Goal: Information Seeking & Learning: Check status

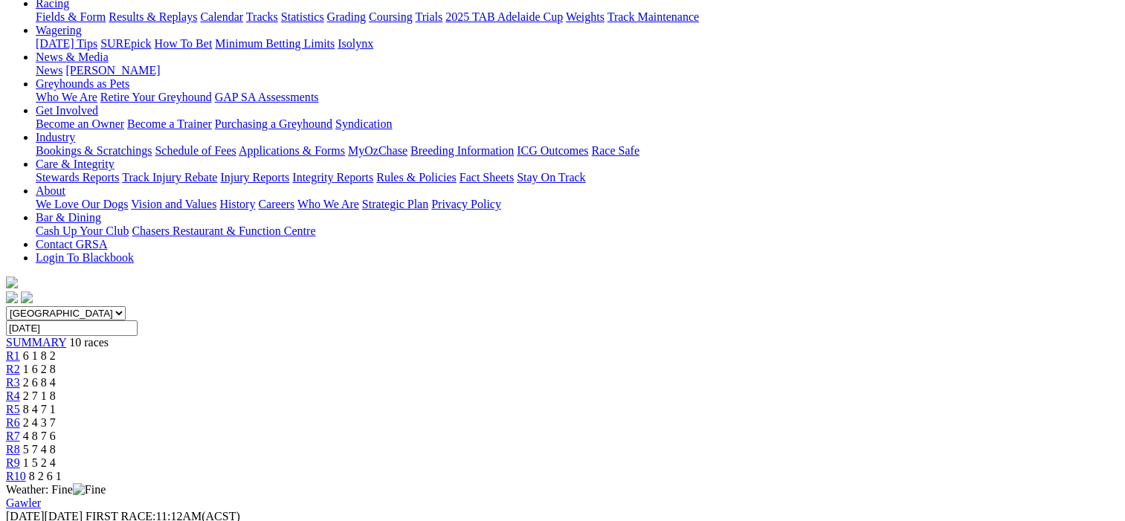
scroll to position [149, 0]
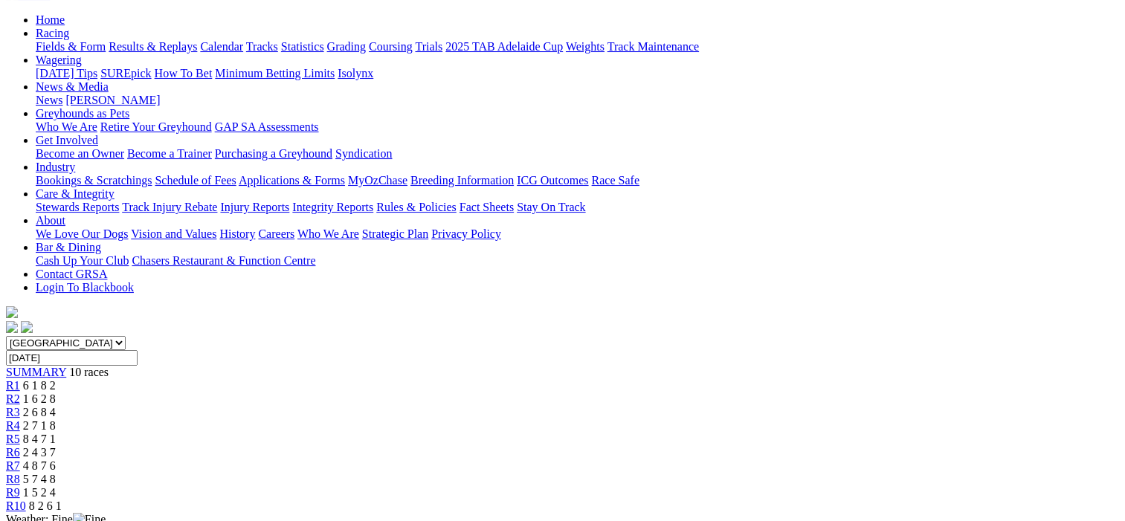
click at [20, 393] on span "R2" at bounding box center [13, 399] width 14 height 13
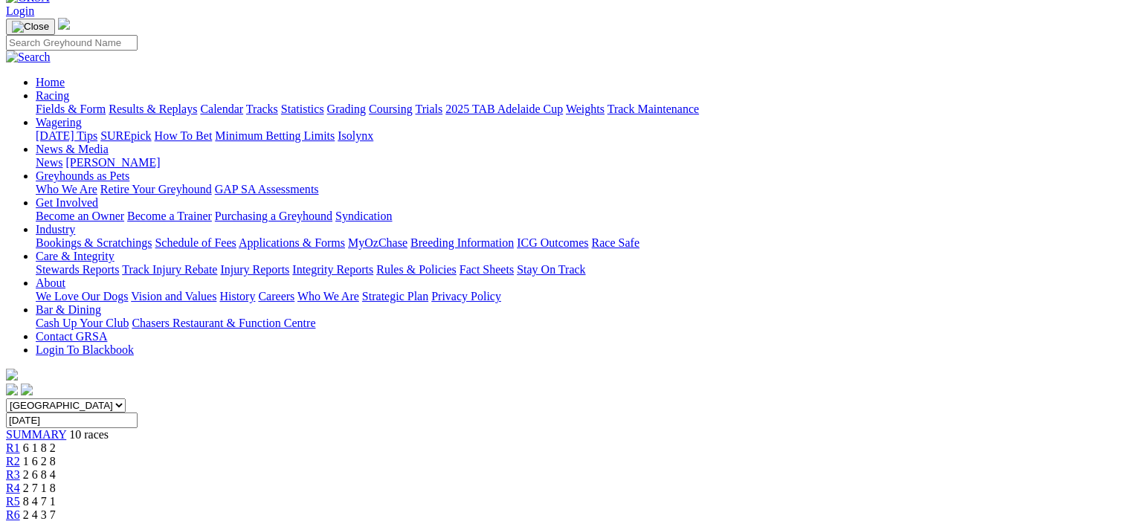
scroll to position [74, 0]
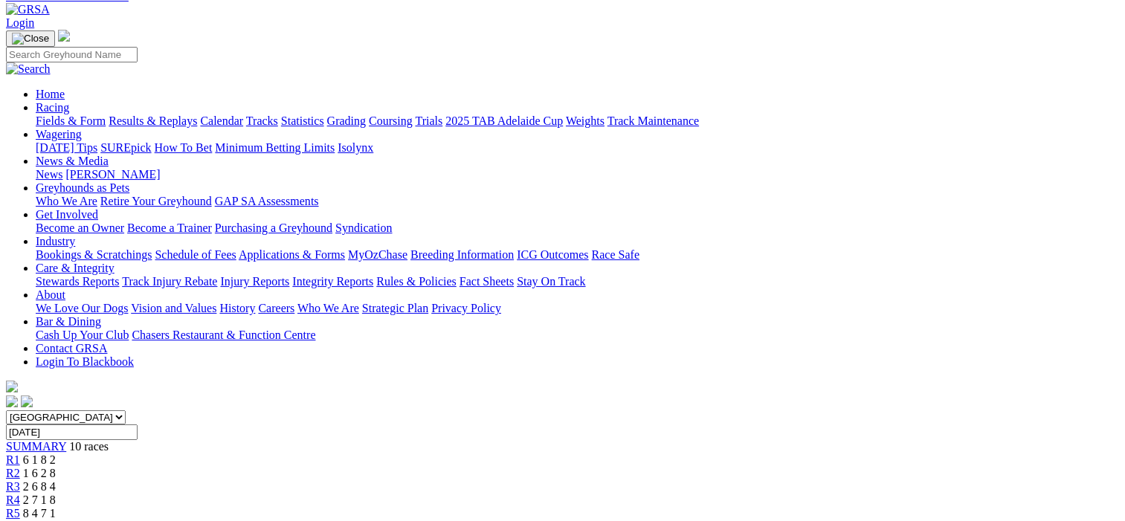
click at [20, 480] on span "R3" at bounding box center [13, 486] width 14 height 13
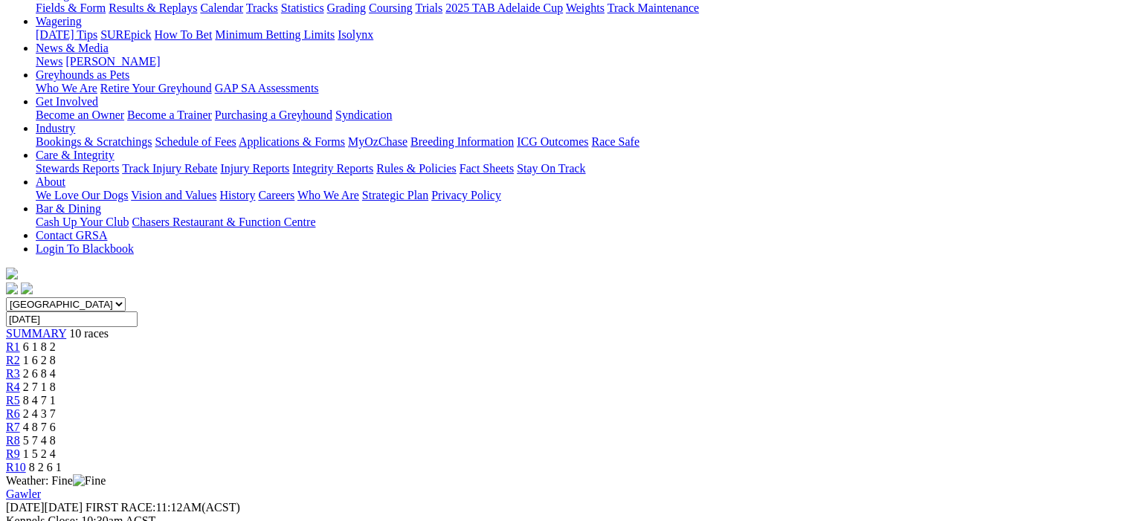
scroll to position [149, 0]
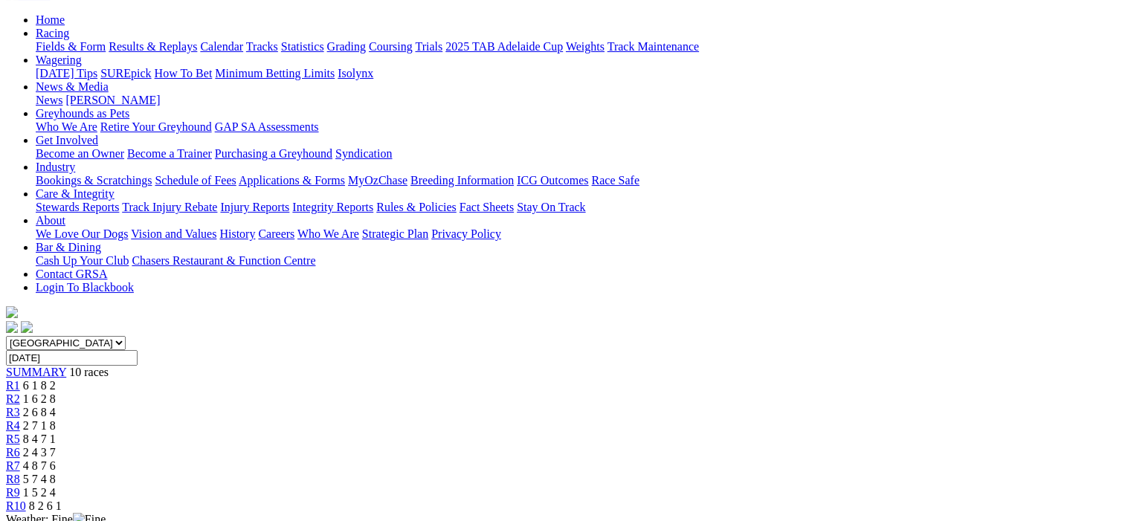
click at [20, 419] on span "R4" at bounding box center [13, 425] width 14 height 13
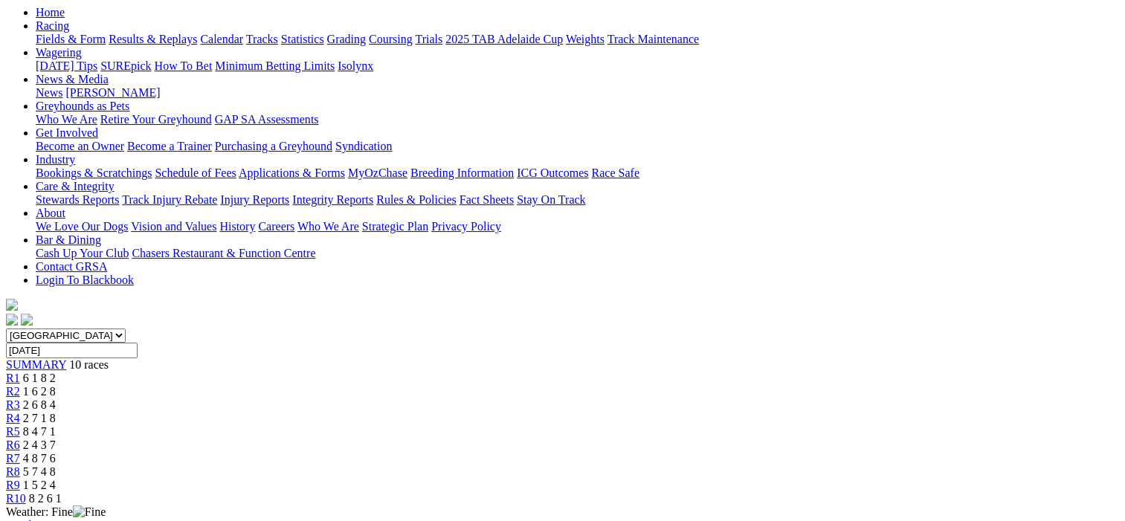
scroll to position [149, 0]
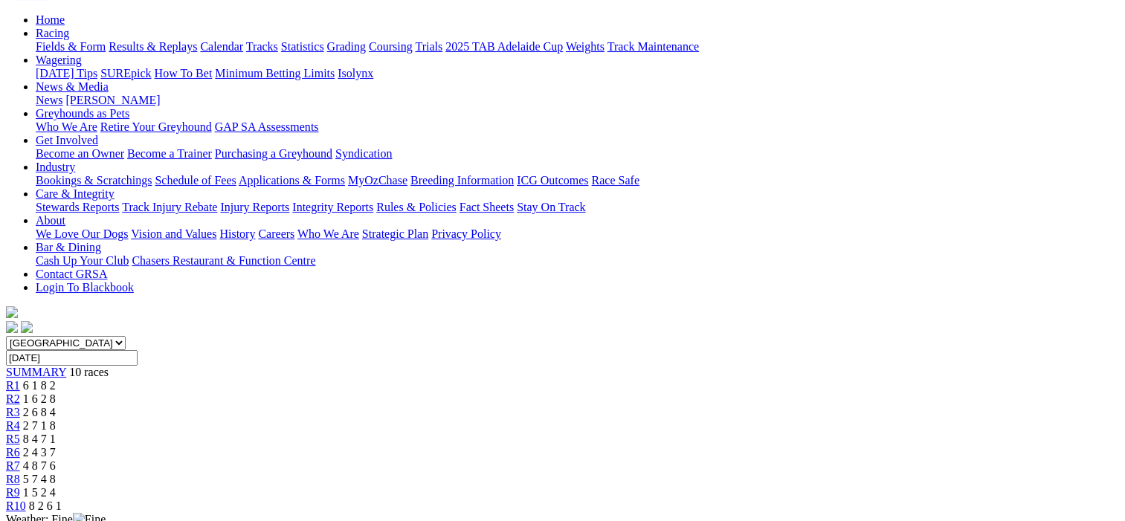
click at [20, 433] on span "R5" at bounding box center [13, 439] width 14 height 13
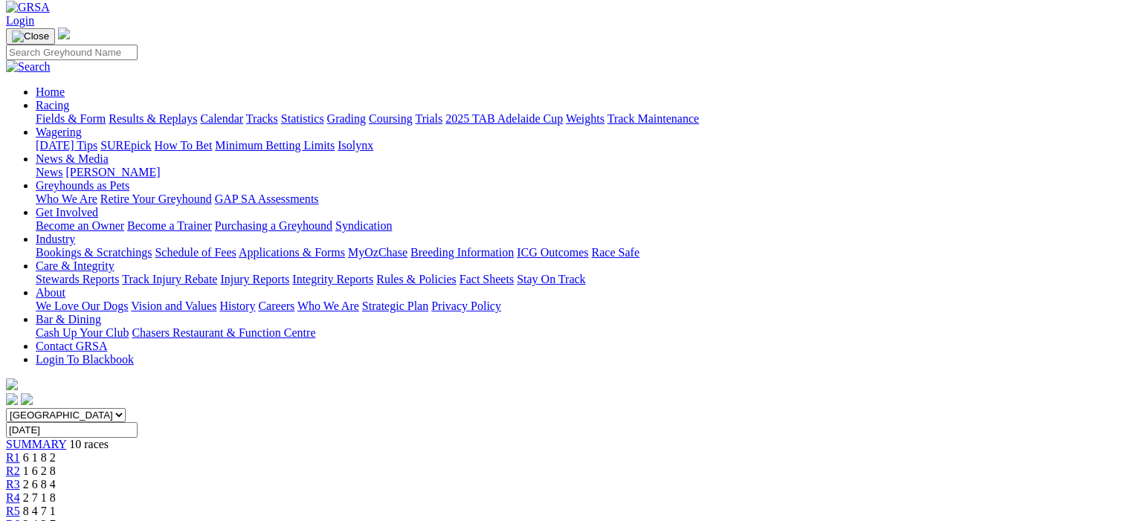
scroll to position [74, 0]
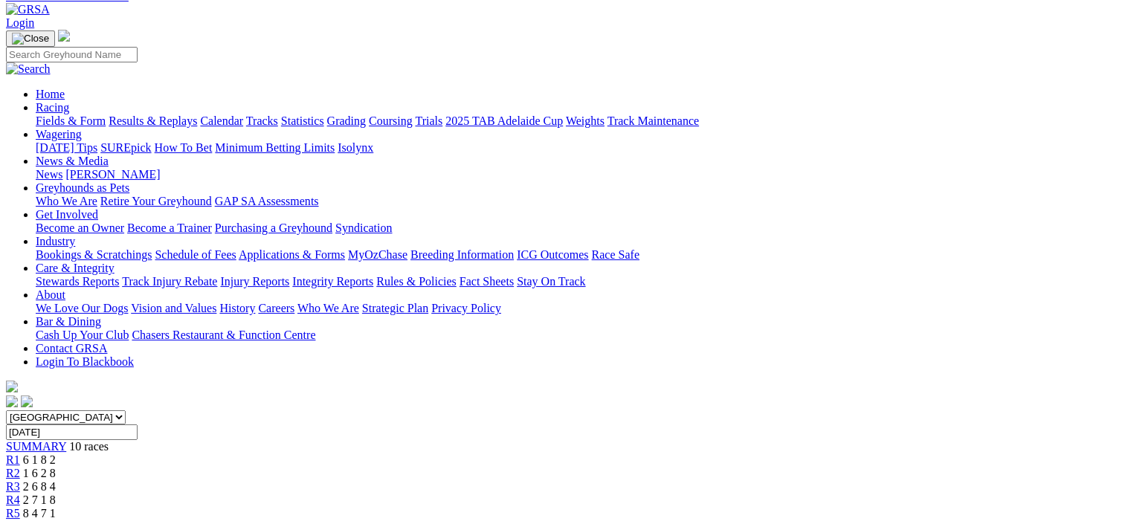
click at [20, 521] on span "R6" at bounding box center [13, 527] width 14 height 13
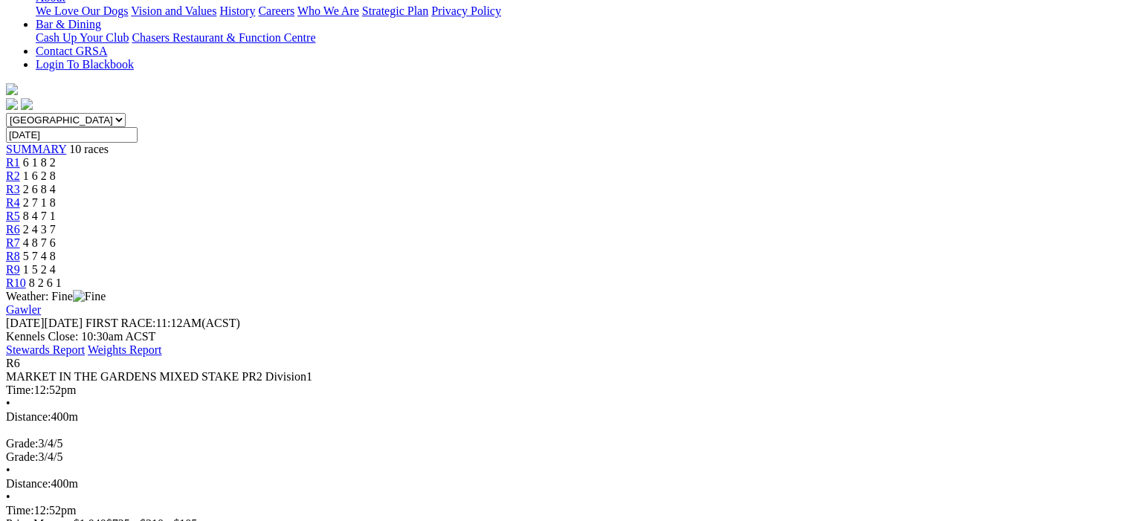
scroll to position [149, 0]
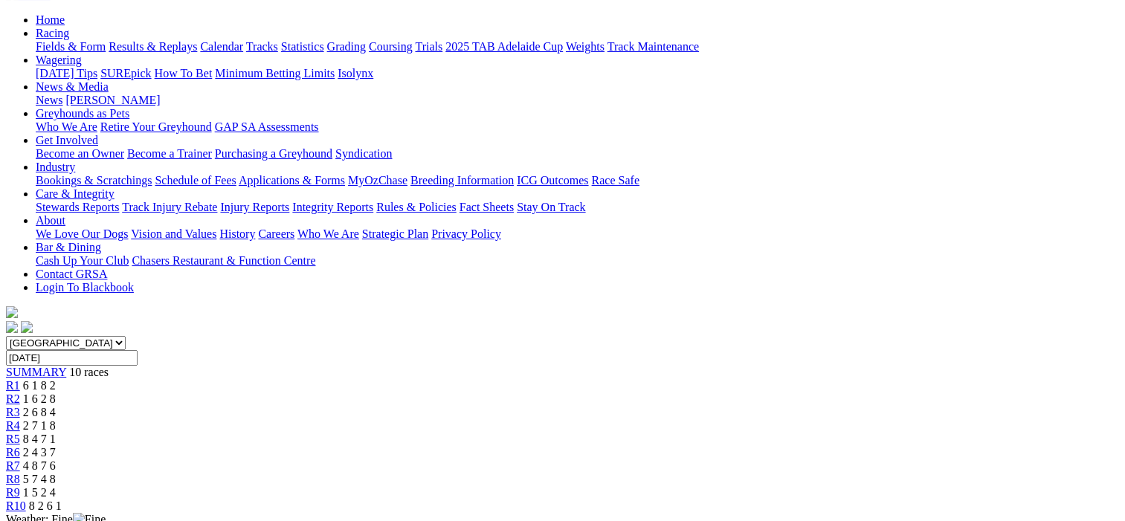
click at [20, 460] on span "R7" at bounding box center [13, 466] width 14 height 13
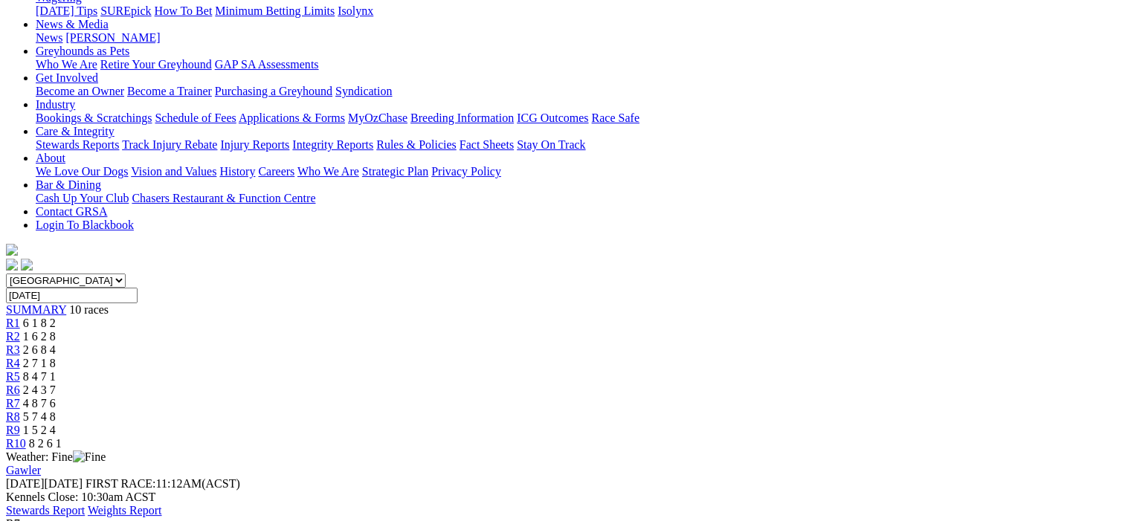
scroll to position [74, 0]
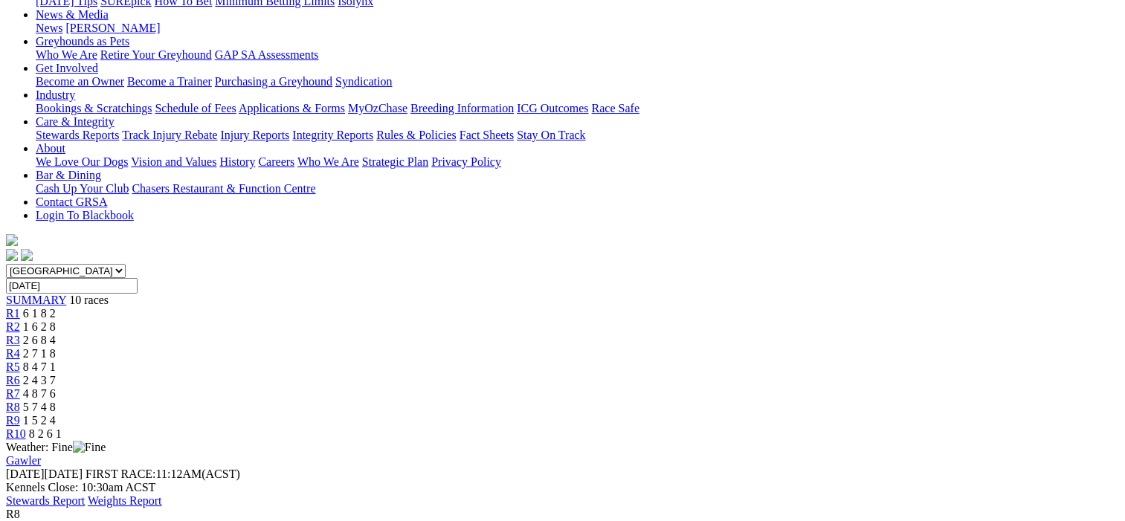
scroll to position [74, 0]
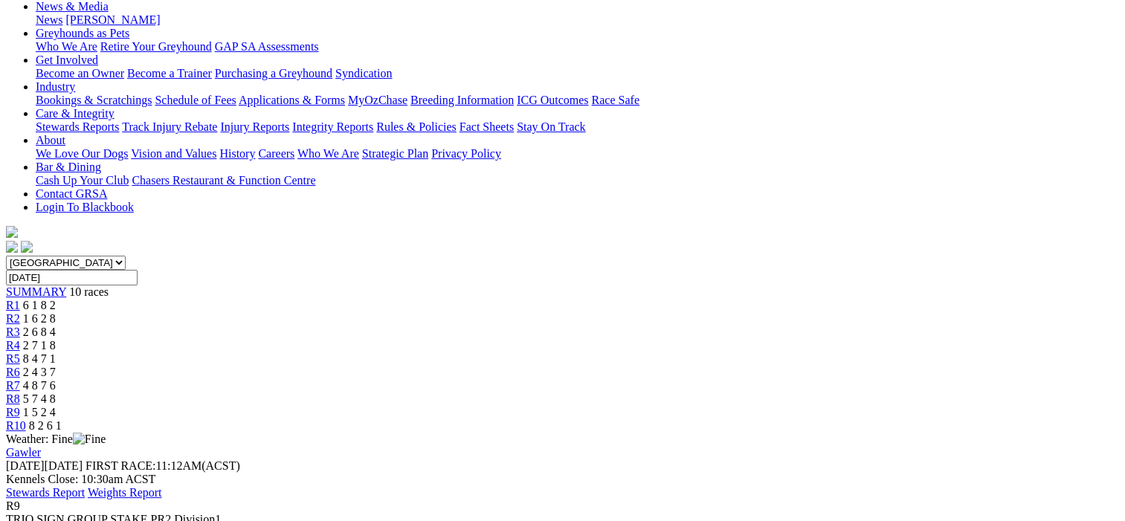
scroll to position [74, 0]
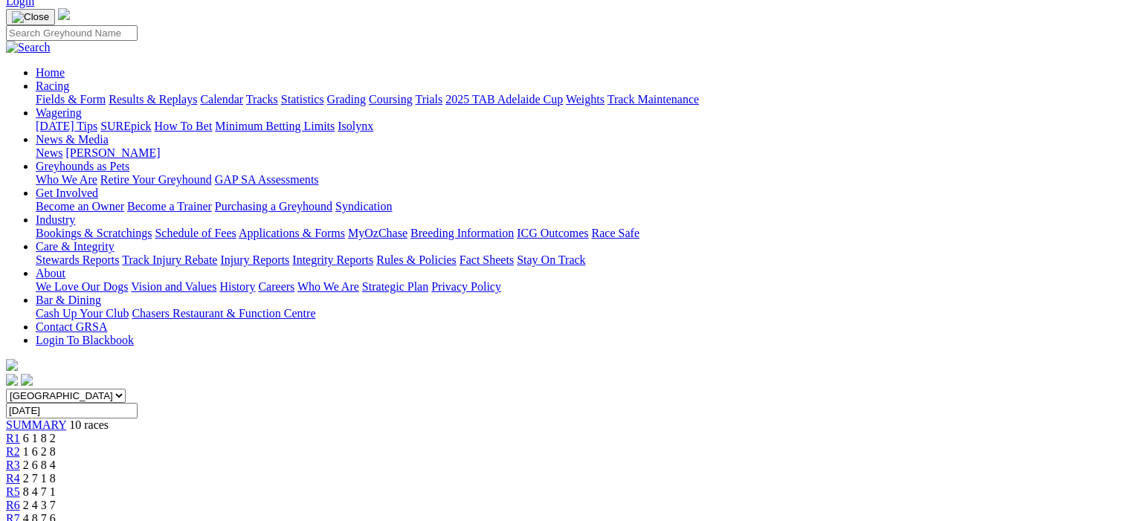
scroll to position [74, 0]
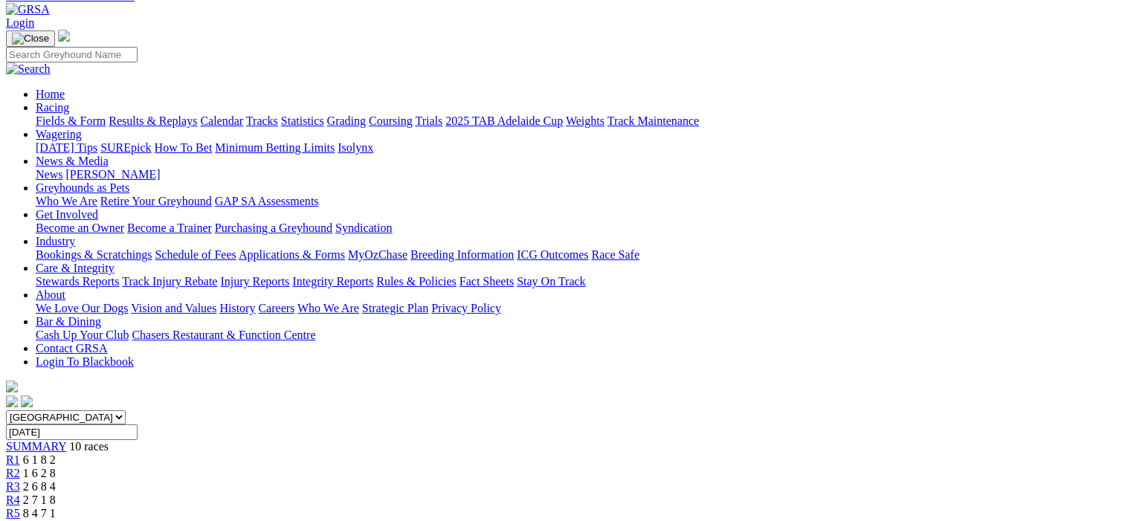
click at [170, 115] on link "Results & Replays" at bounding box center [153, 121] width 88 height 13
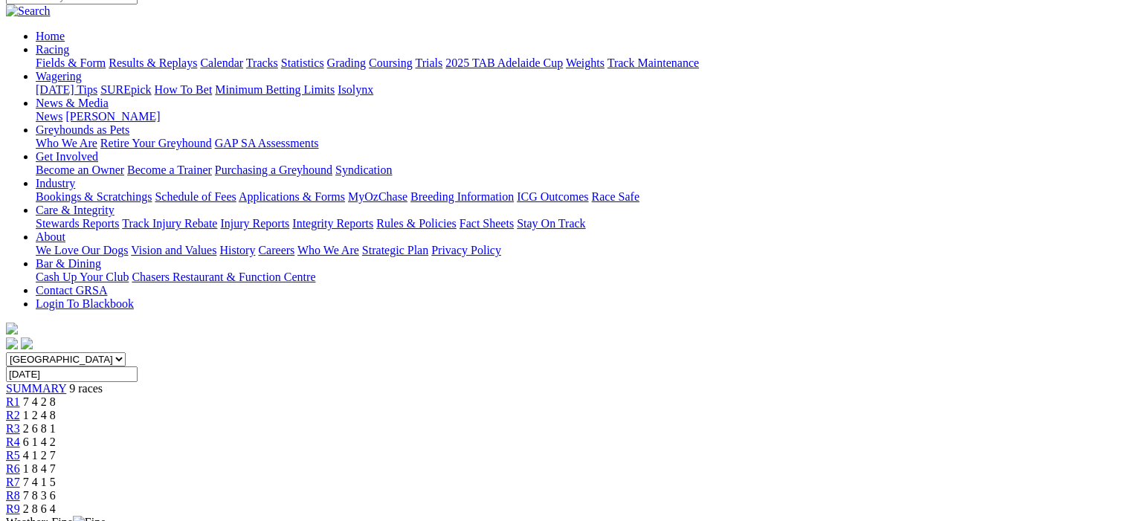
scroll to position [74, 0]
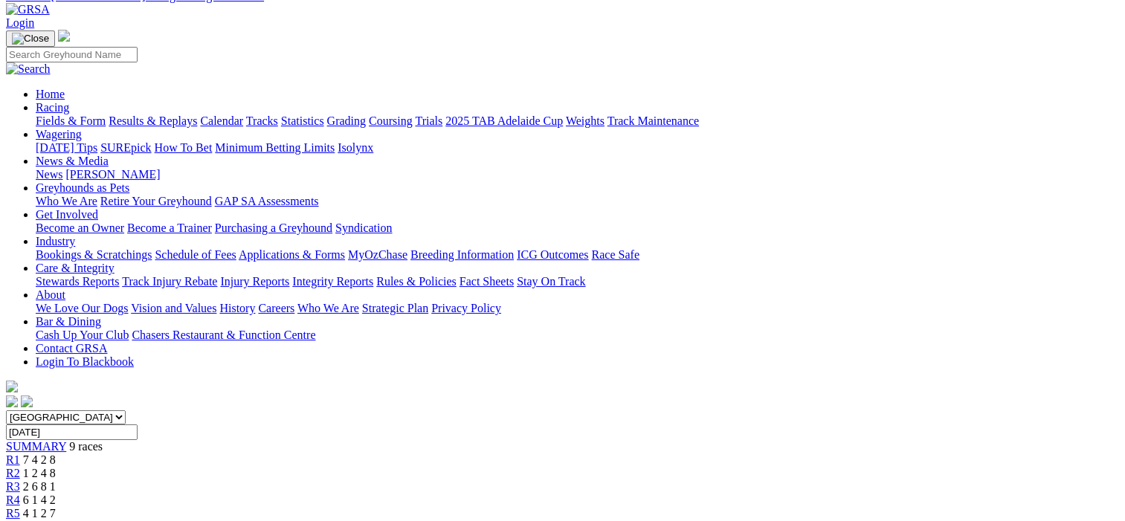
click at [20, 467] on span "R2" at bounding box center [13, 473] width 14 height 13
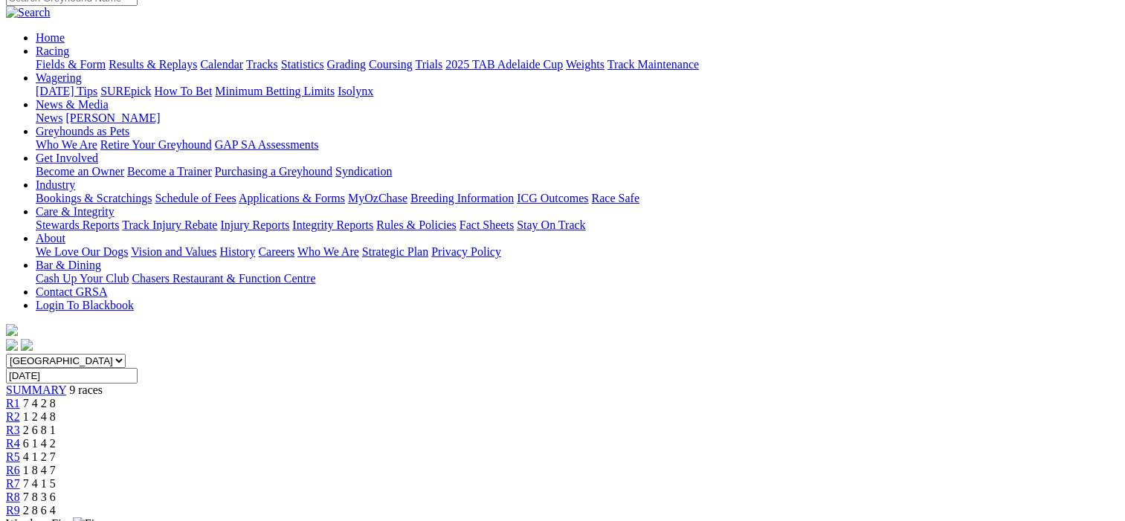
scroll to position [74, 0]
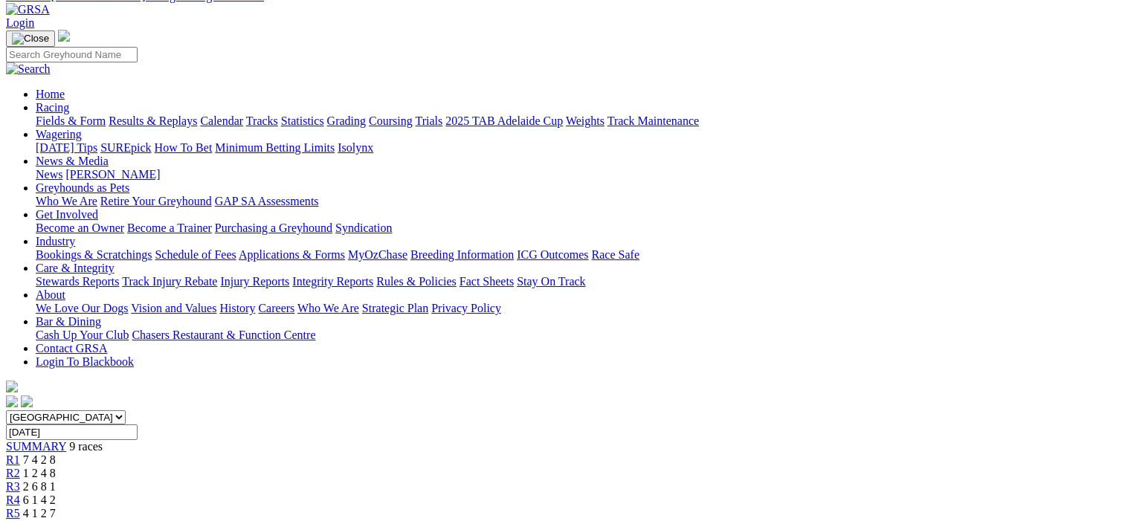
click at [20, 480] on span "R3" at bounding box center [13, 486] width 14 height 13
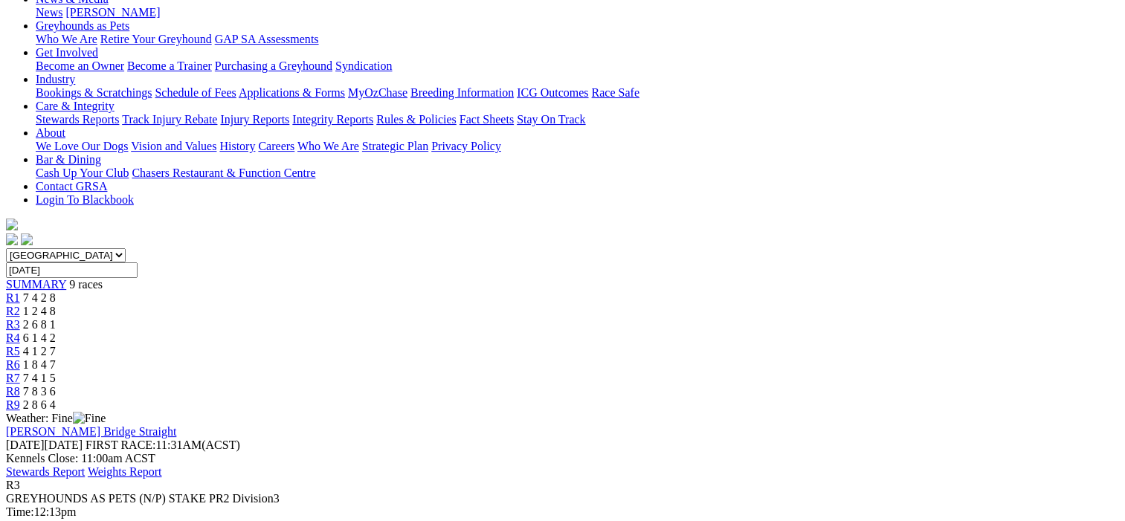
scroll to position [149, 0]
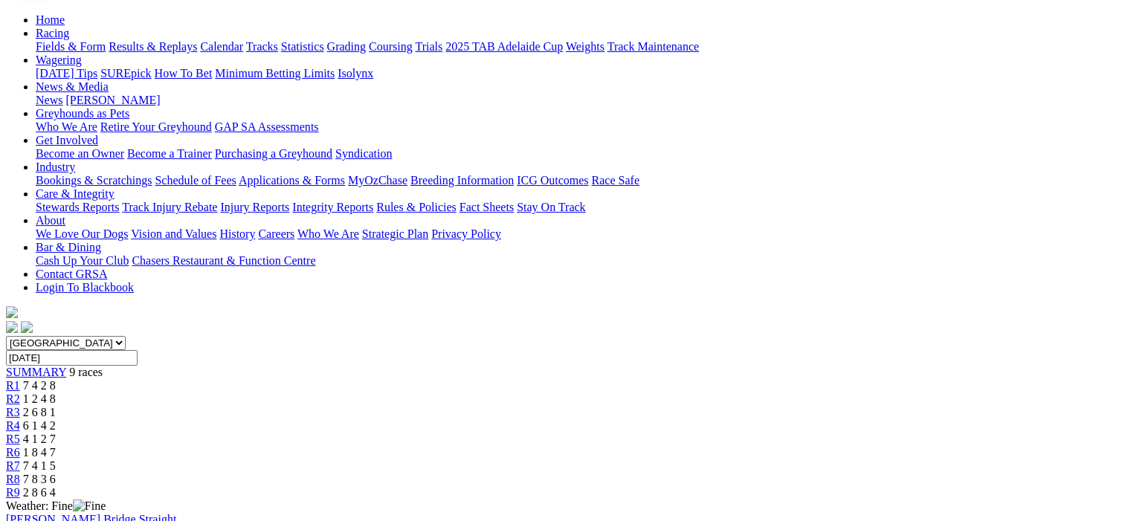
click at [20, 419] on span "R4" at bounding box center [13, 425] width 14 height 13
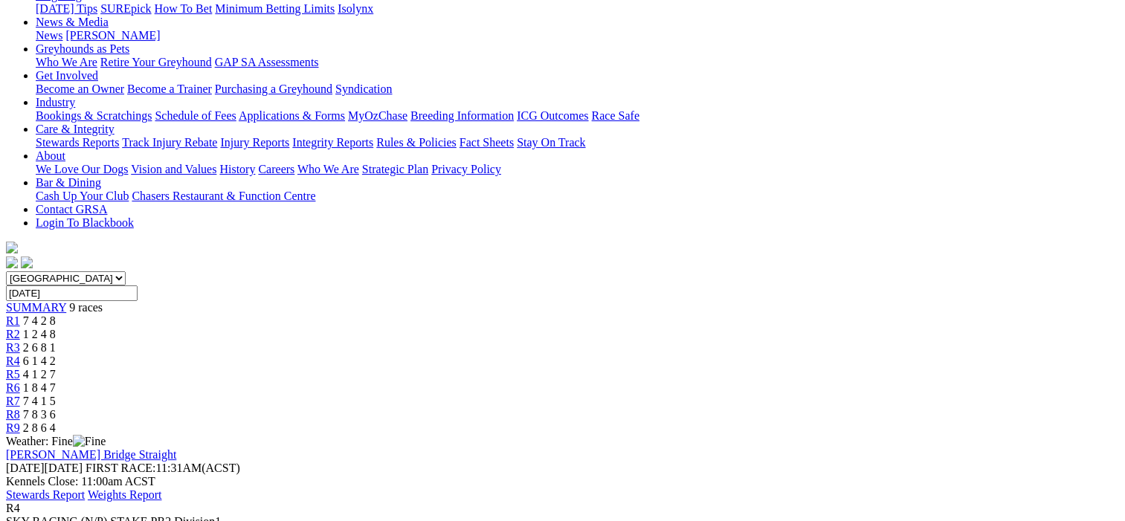
scroll to position [74, 0]
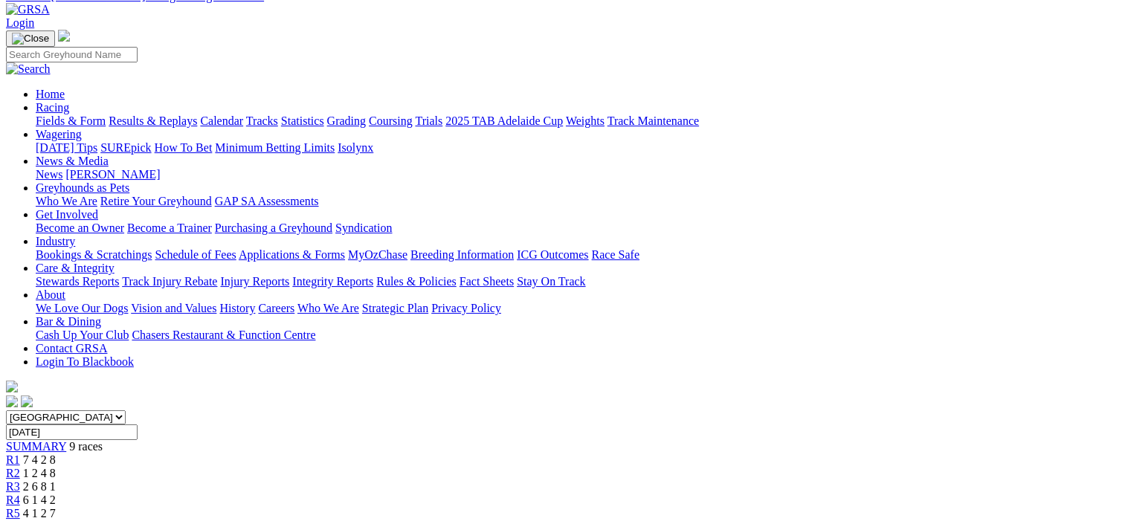
click at [20, 507] on span "R5" at bounding box center [13, 513] width 14 height 13
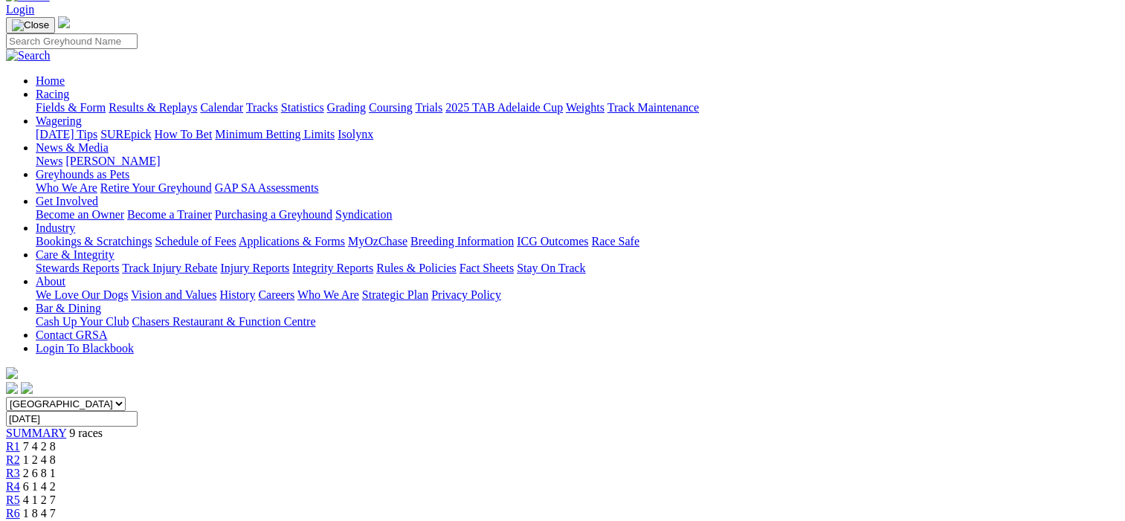
scroll to position [74, 0]
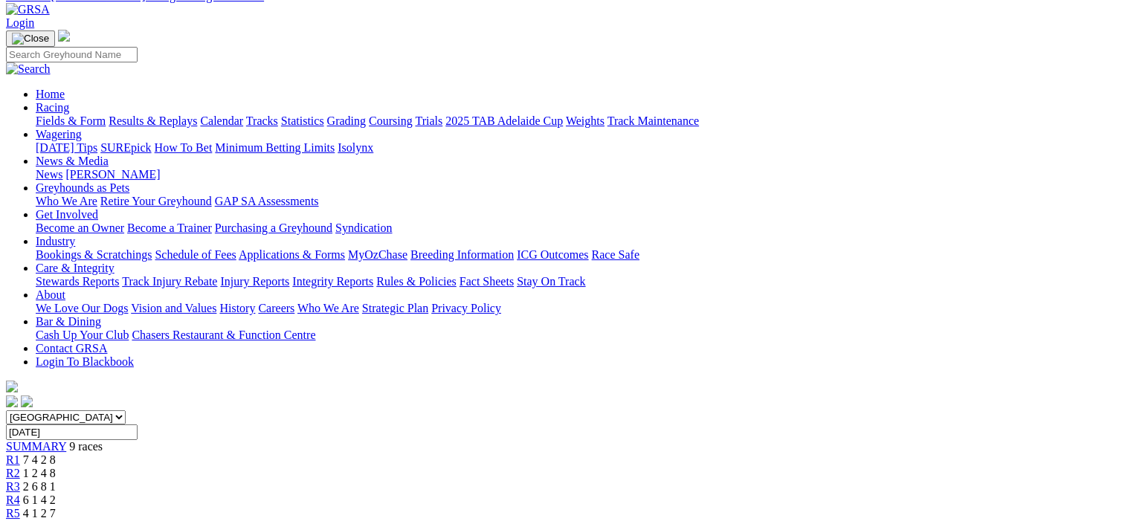
click at [20, 521] on span "R6" at bounding box center [13, 527] width 14 height 13
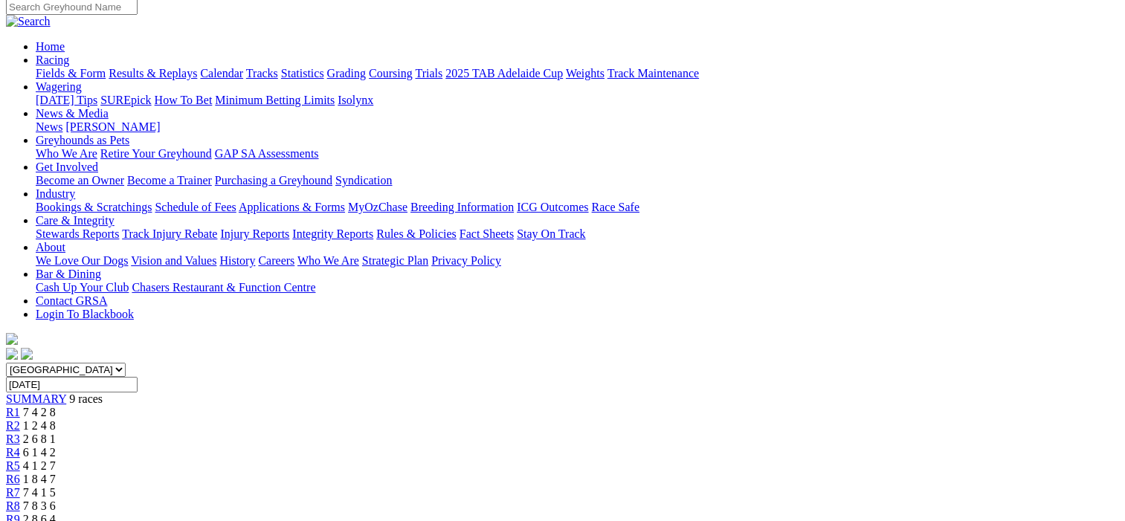
scroll to position [74, 0]
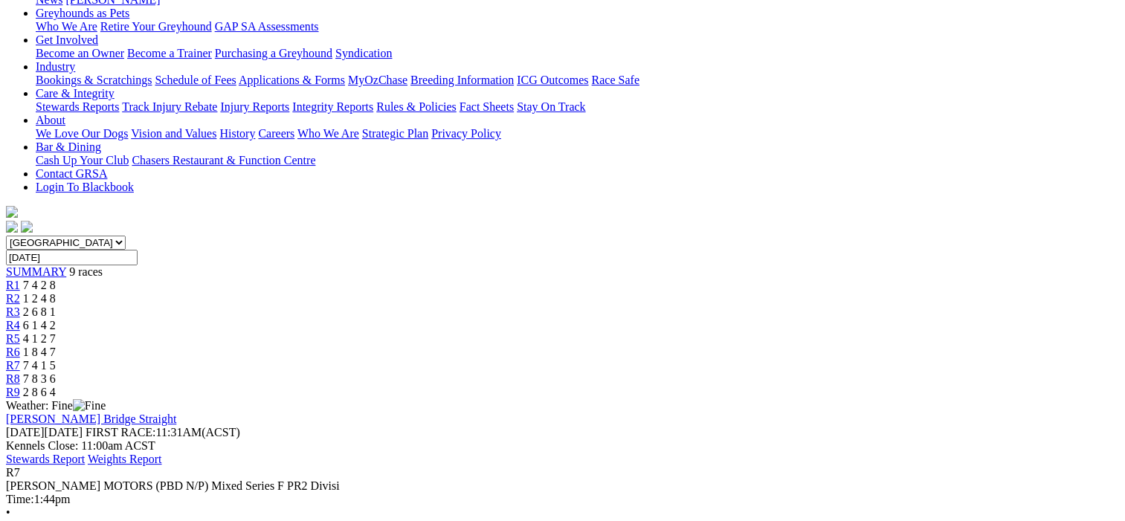
scroll to position [74, 0]
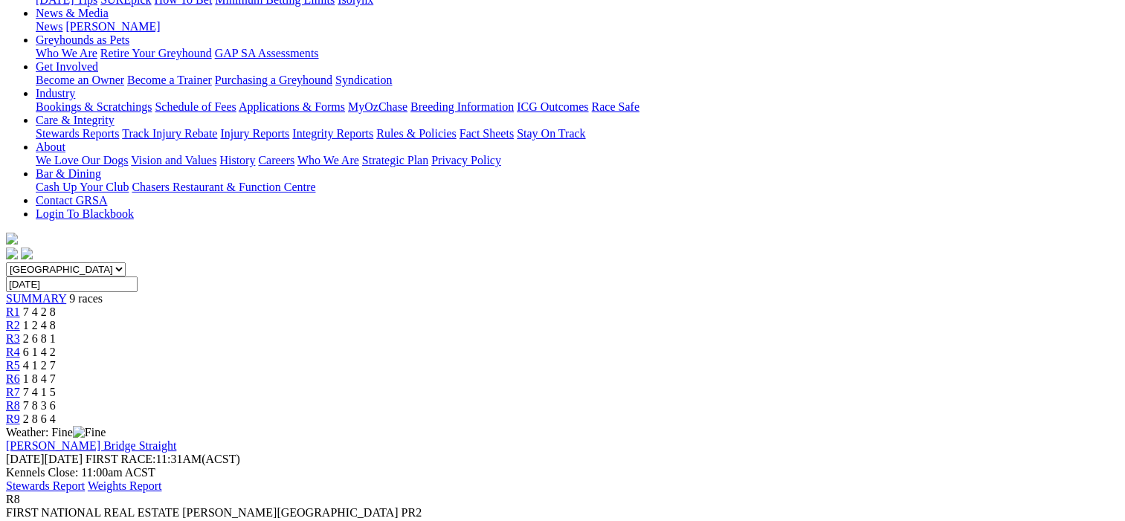
scroll to position [74, 0]
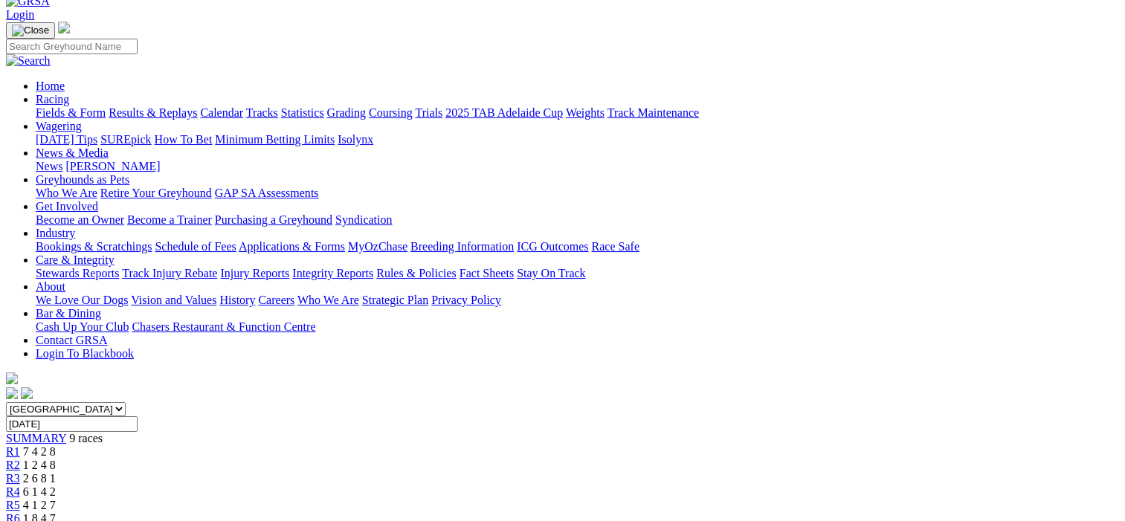
scroll to position [74, 0]
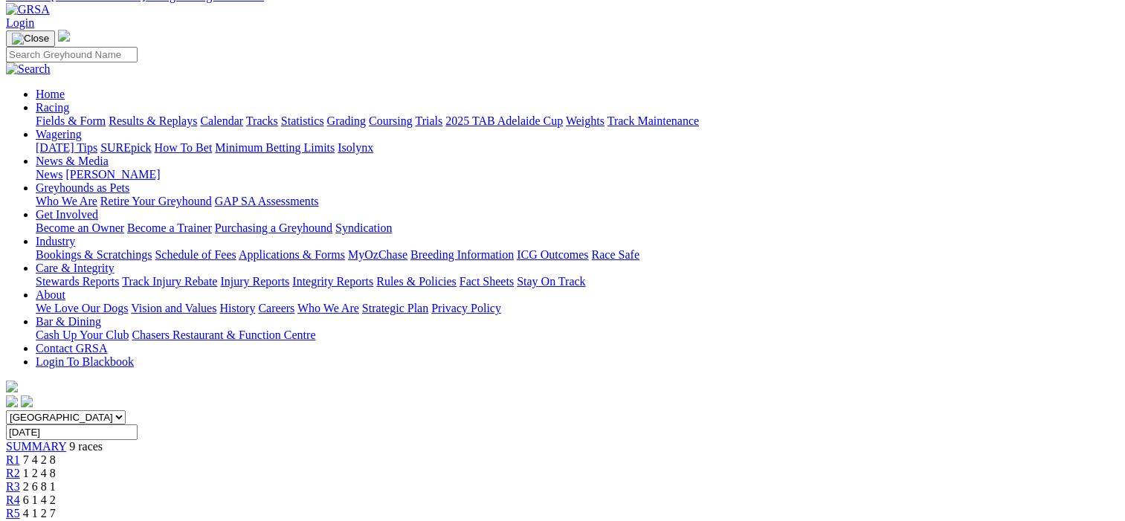
click at [197, 115] on link "Results & Replays" at bounding box center [153, 121] width 88 height 13
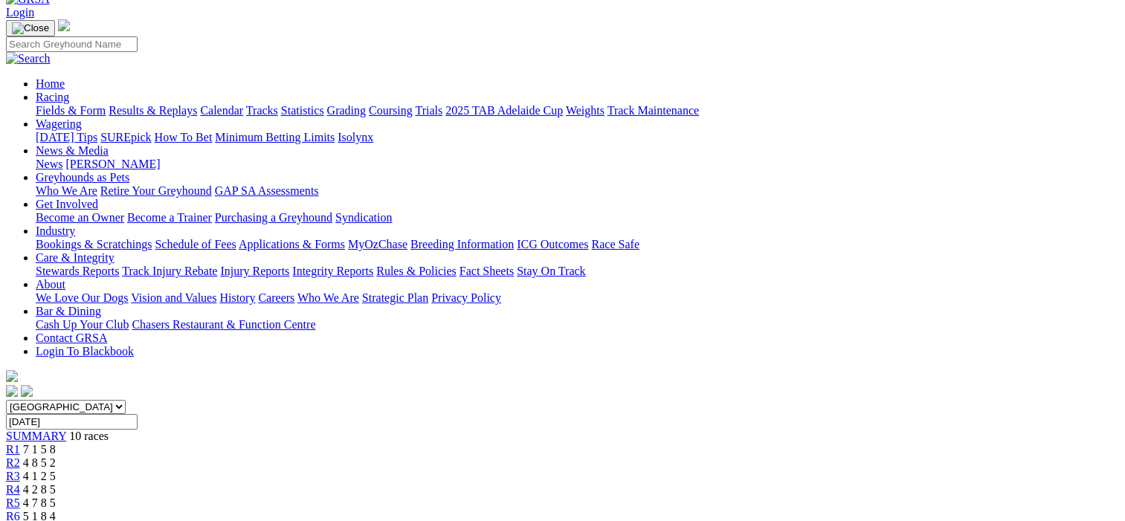
scroll to position [74, 0]
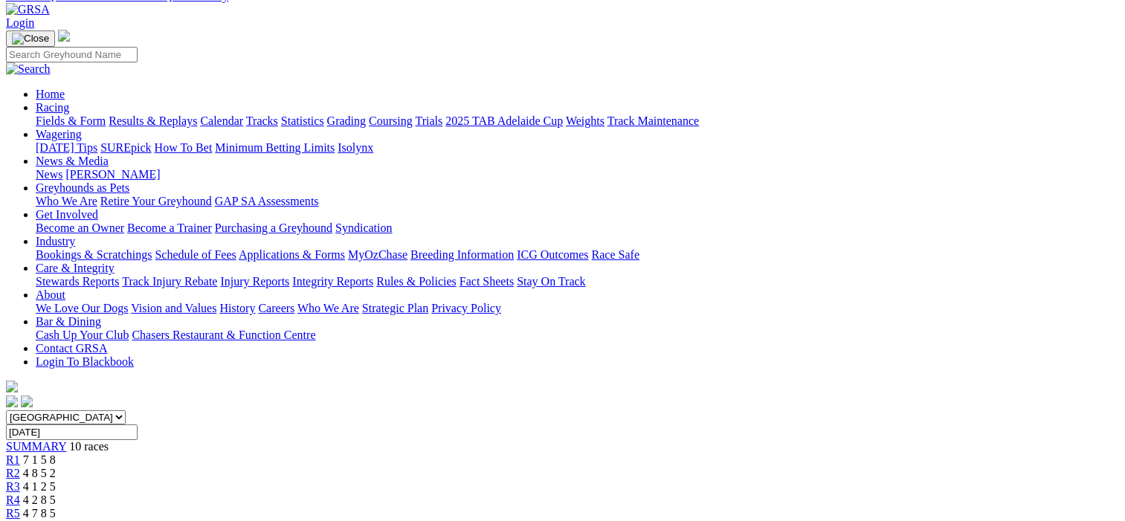
click at [20, 454] on span "R1" at bounding box center [13, 460] width 14 height 13
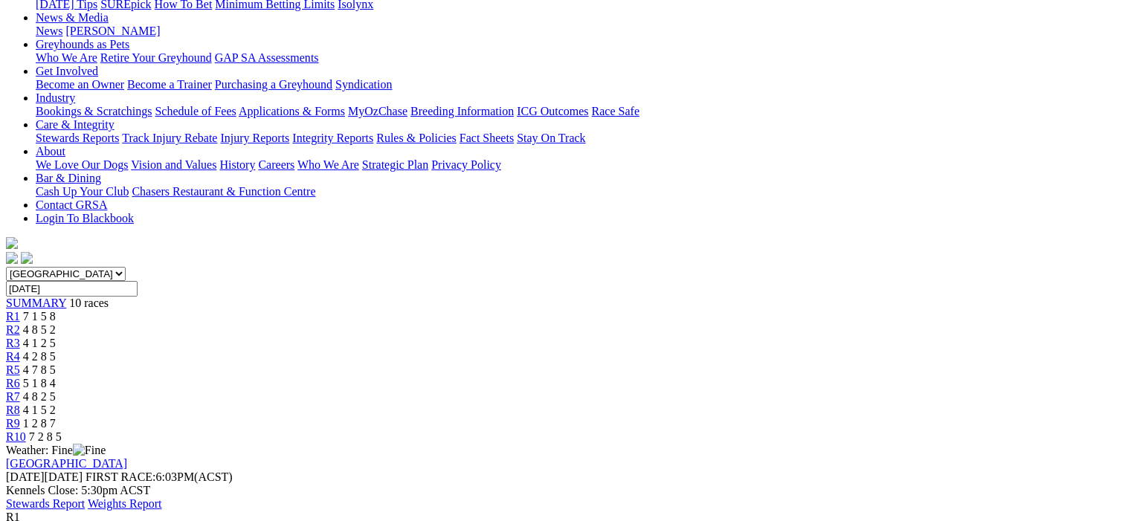
scroll to position [74, 0]
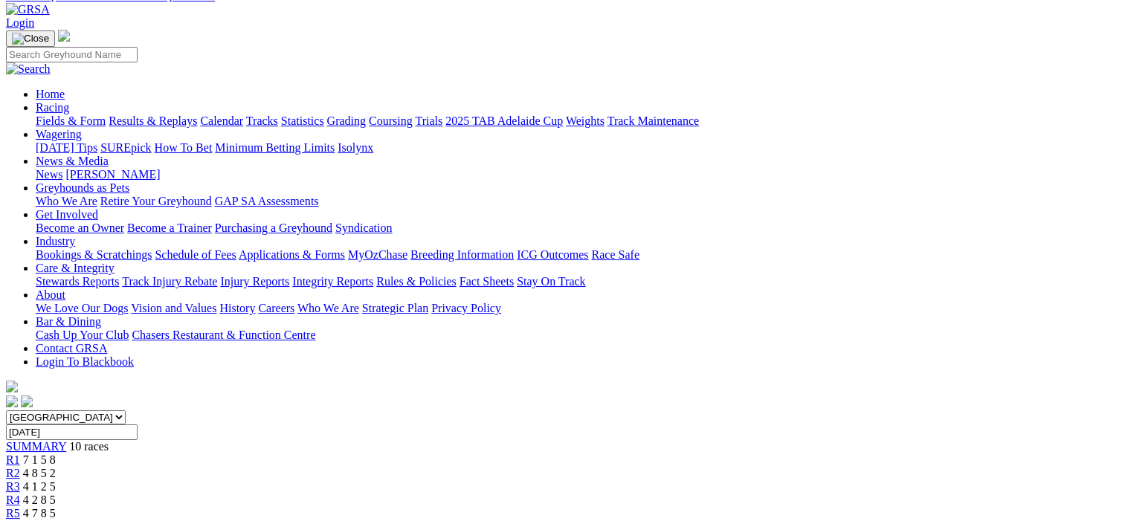
click at [20, 467] on span "R2" at bounding box center [13, 473] width 14 height 13
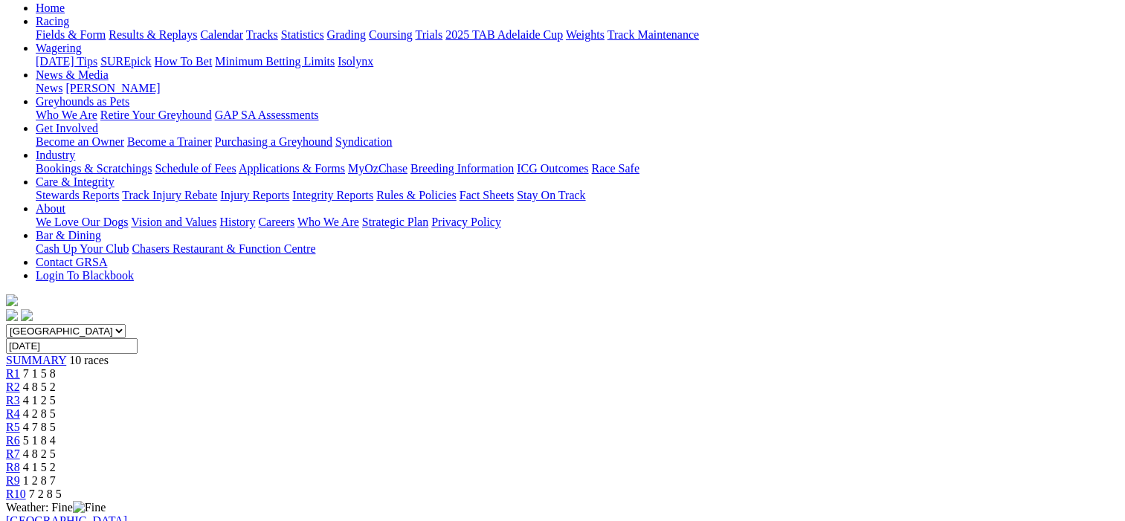
scroll to position [74, 0]
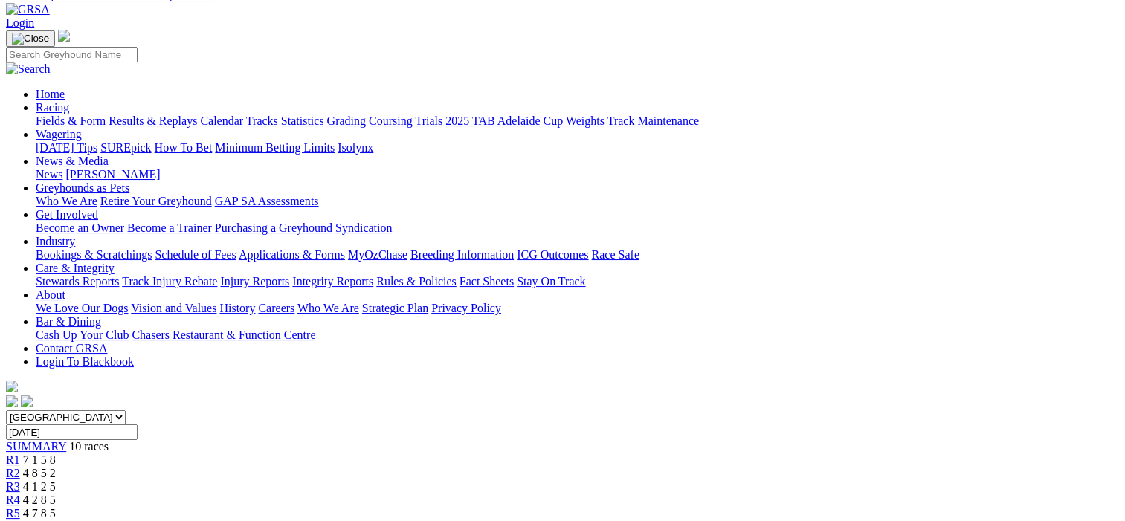
click at [20, 480] on span "R3" at bounding box center [13, 486] width 14 height 13
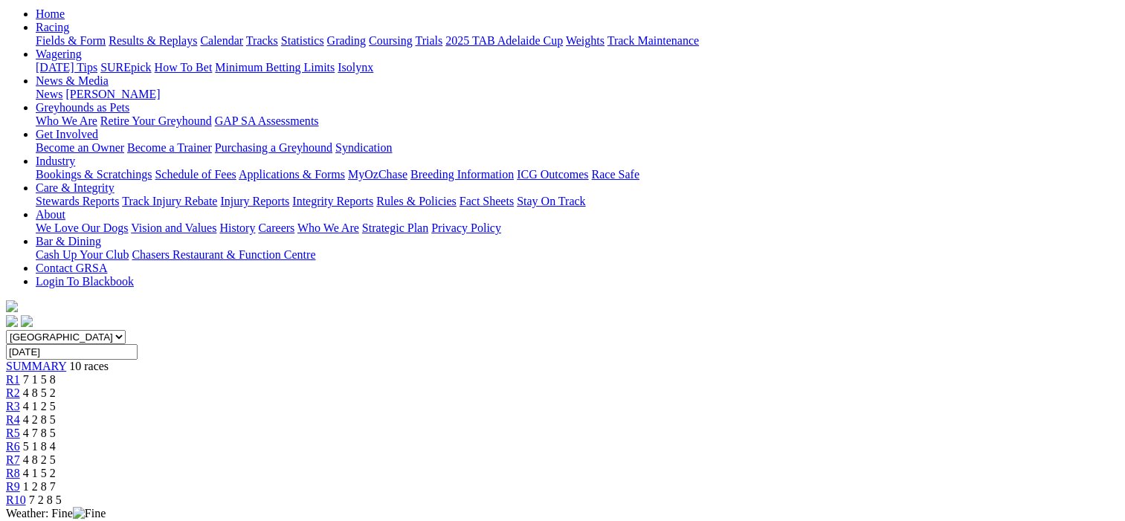
scroll to position [149, 0]
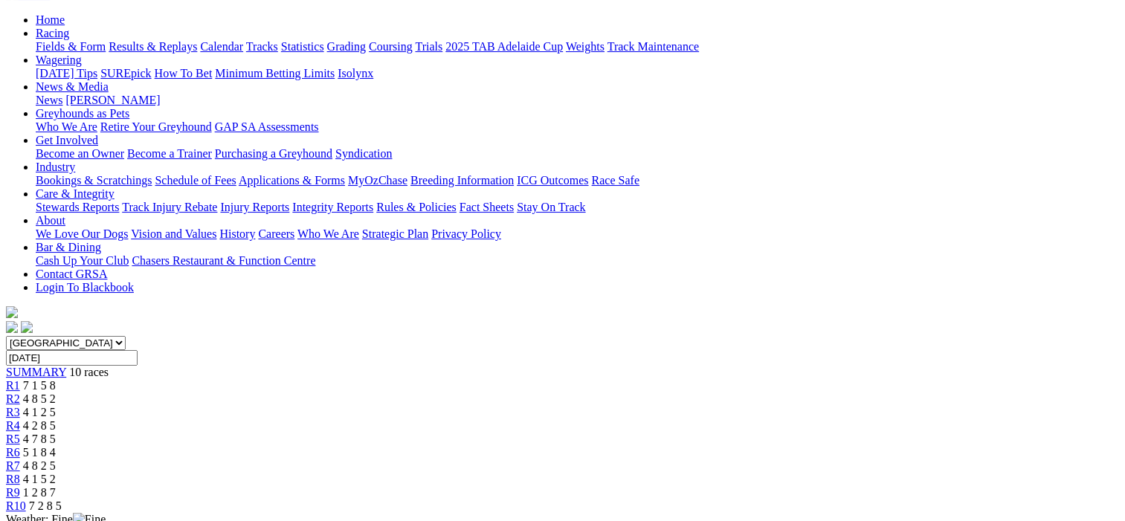
click at [20, 419] on span "R4" at bounding box center [13, 425] width 14 height 13
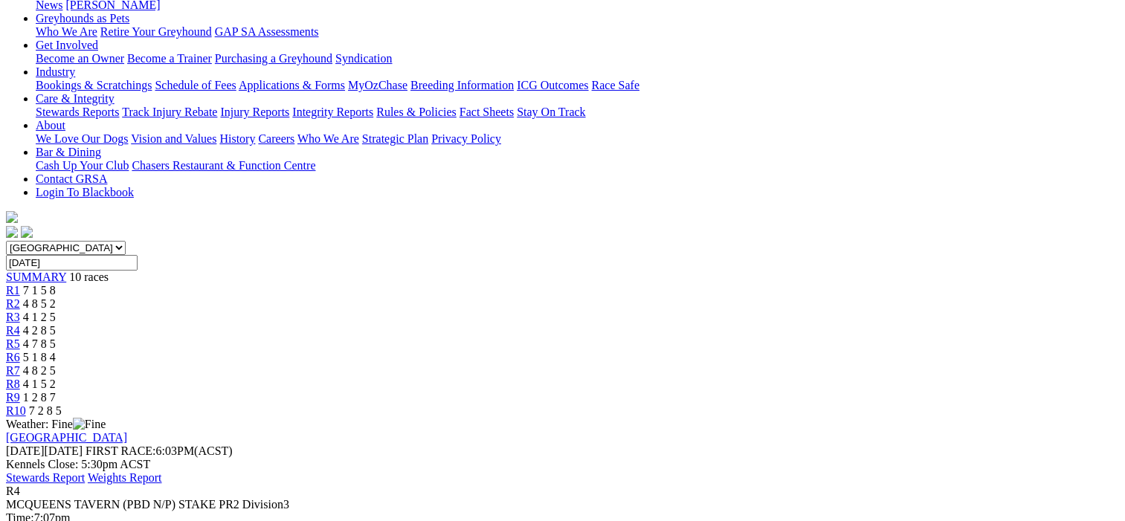
scroll to position [74, 0]
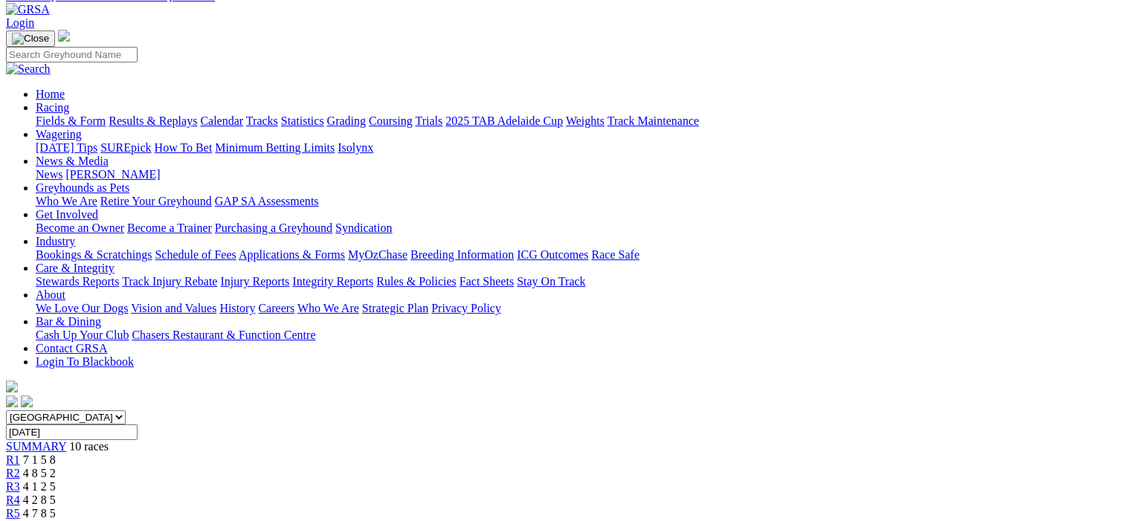
click at [20, 507] on span "R5" at bounding box center [13, 513] width 14 height 13
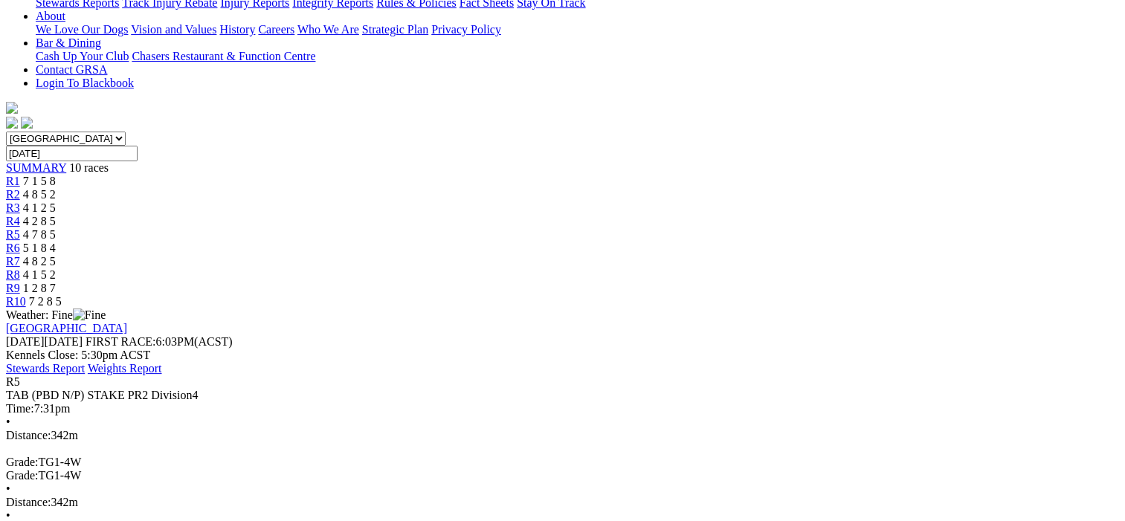
scroll to position [74, 0]
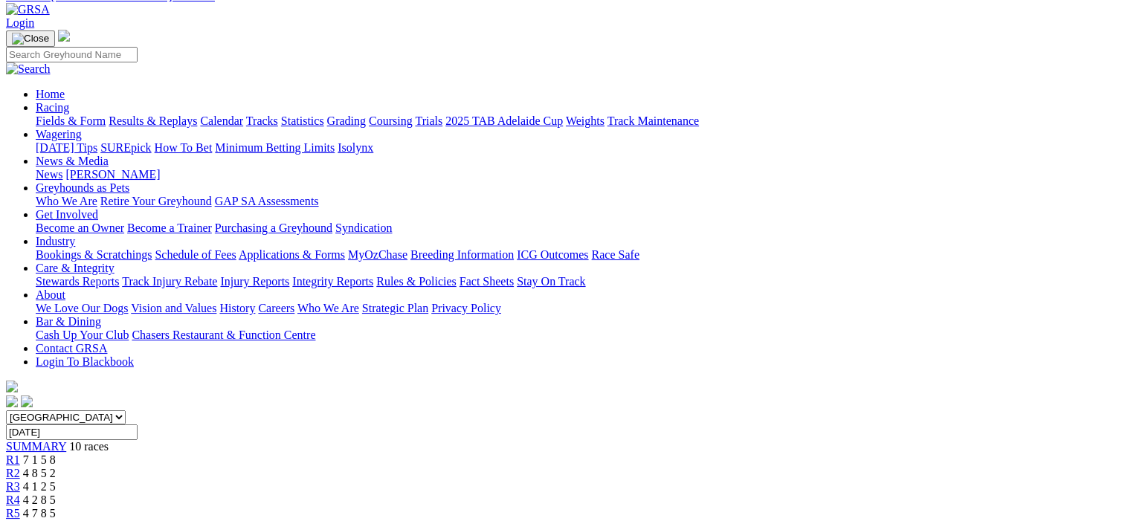
click at [20, 521] on span "R6" at bounding box center [13, 527] width 14 height 13
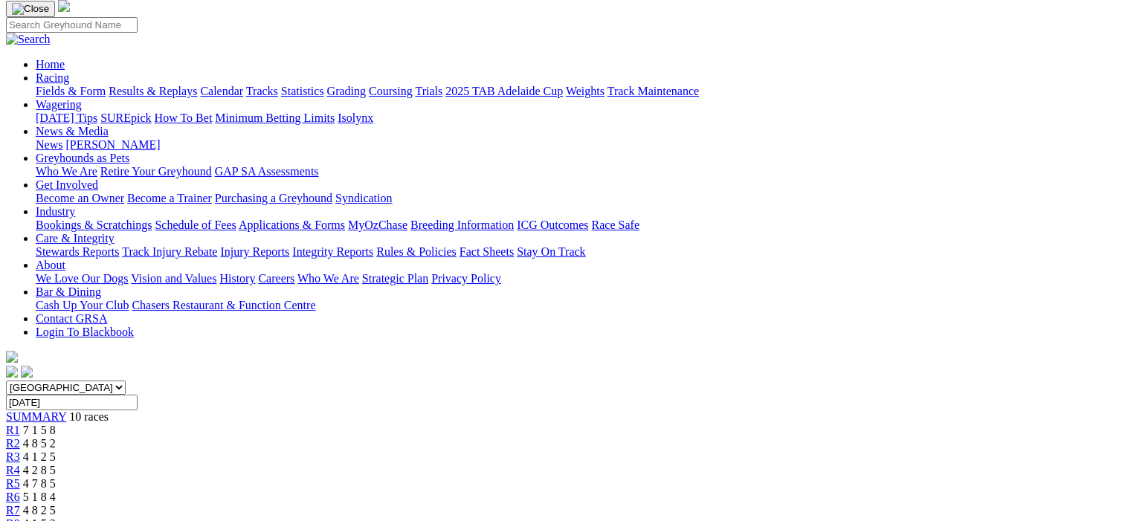
scroll to position [74, 0]
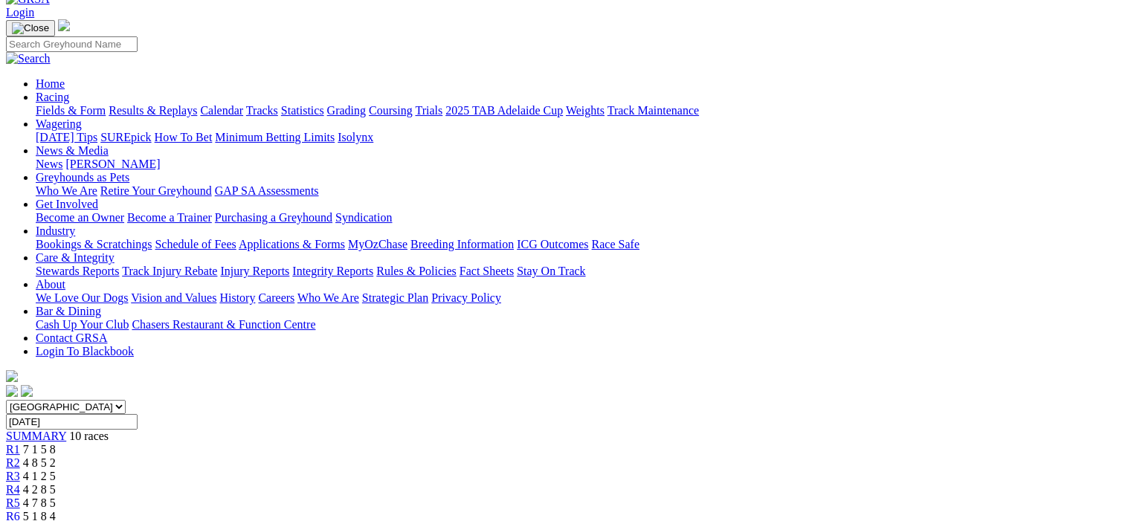
scroll to position [74, 0]
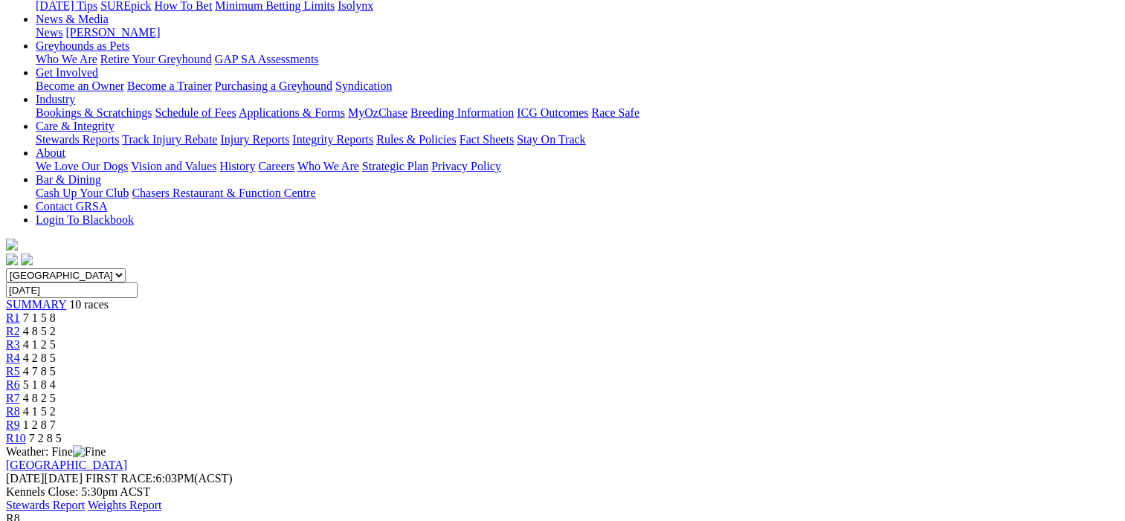
scroll to position [149, 0]
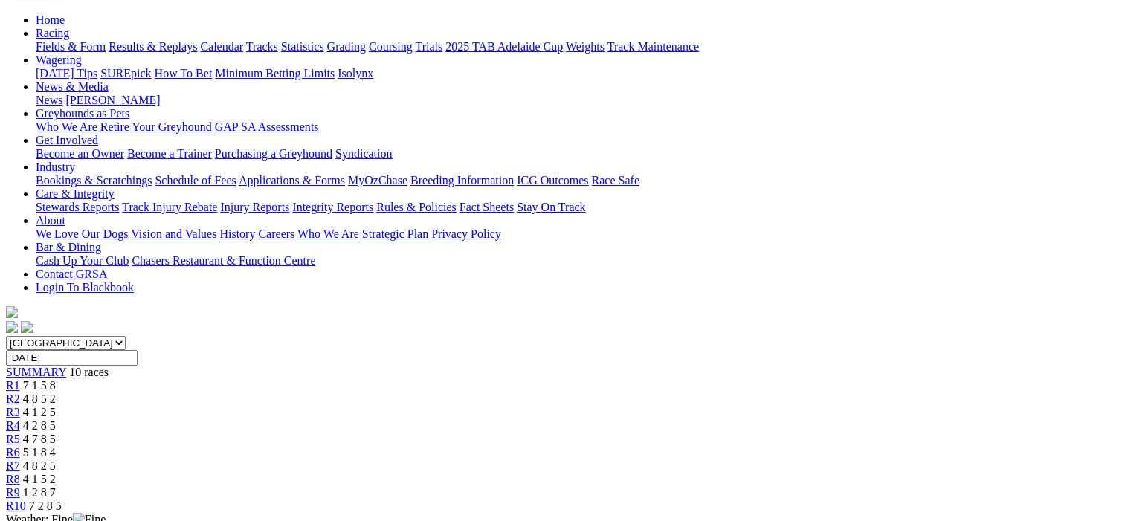
click at [20, 486] on span "R9" at bounding box center [13, 492] width 14 height 13
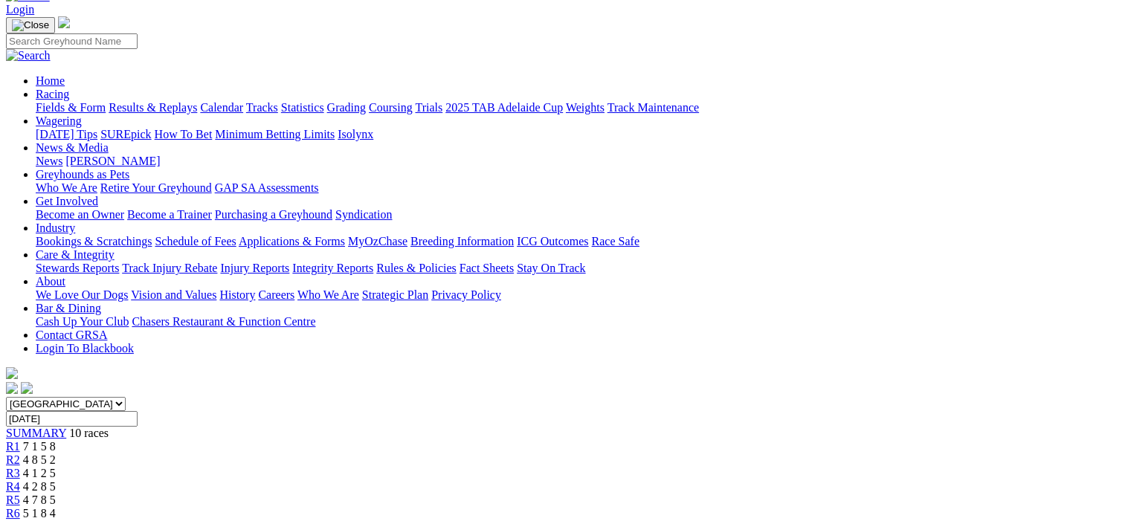
scroll to position [74, 0]
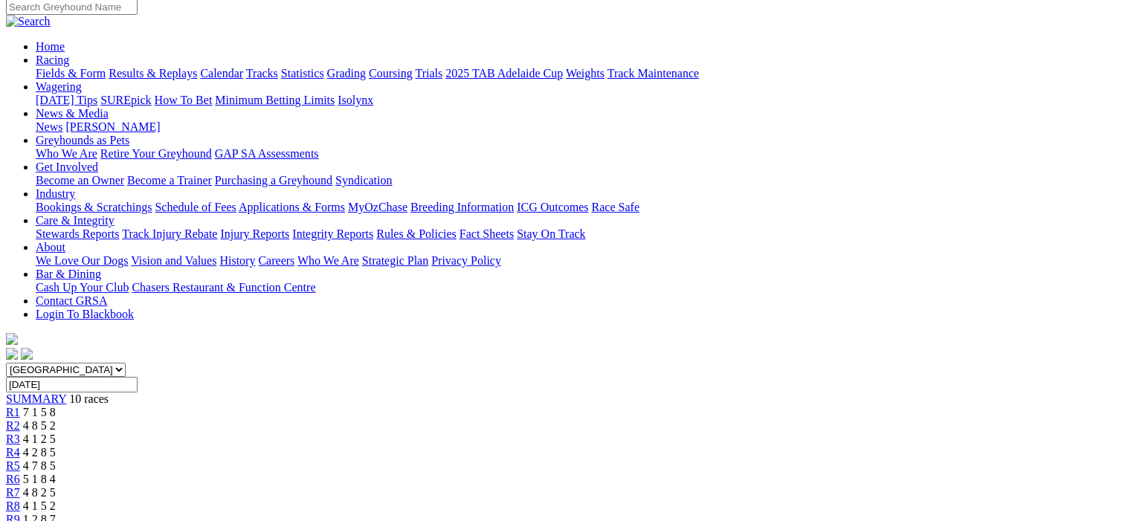
scroll to position [74, 0]
